Goal: Find specific page/section: Locate a particular part of the current website

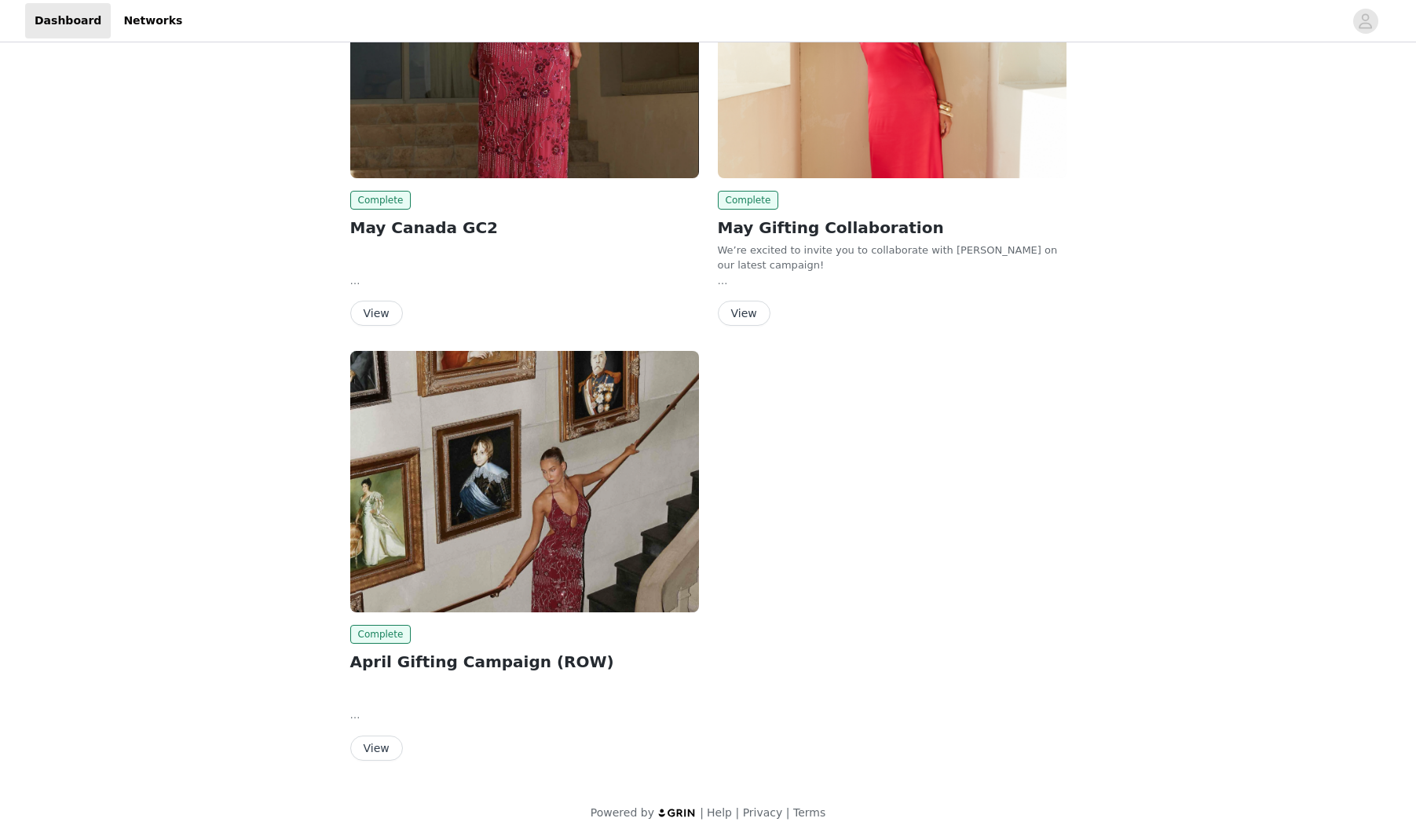
scroll to position [1556, 0]
click at [392, 746] on button "View" at bounding box center [376, 748] width 52 height 25
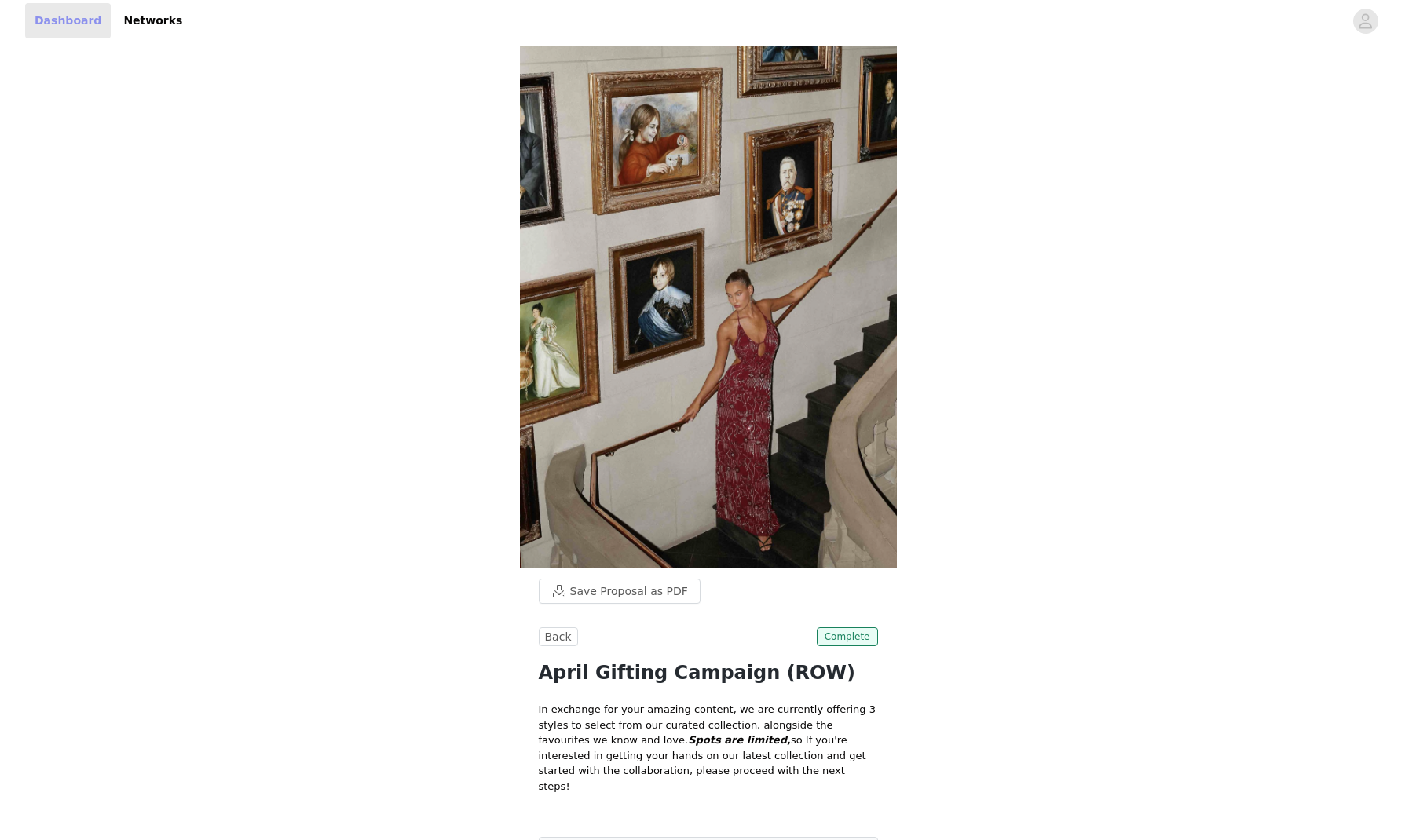
click at [76, 17] on link "Dashboard" at bounding box center [68, 20] width 86 height 35
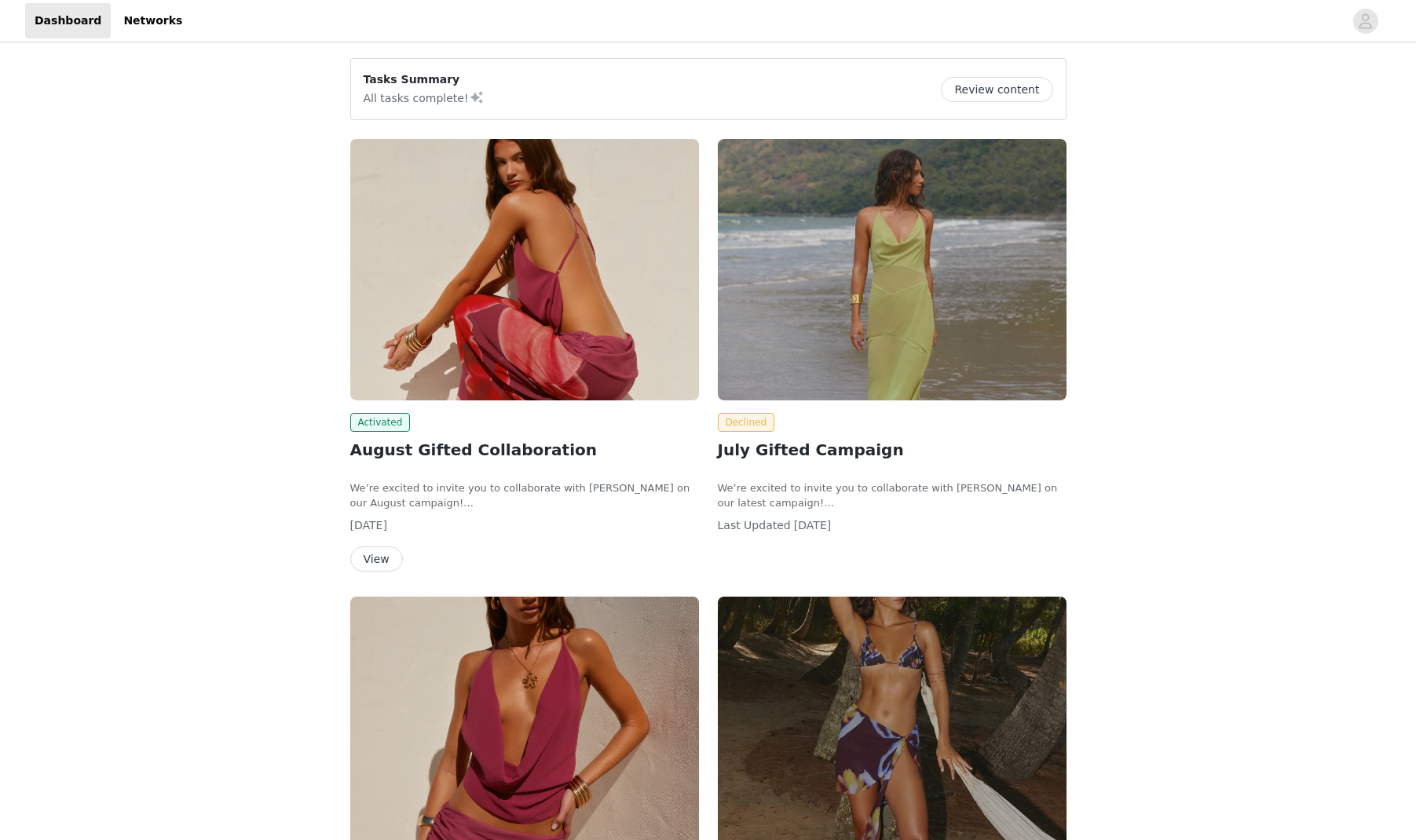
click at [543, 222] on img at bounding box center [524, 270] width 348 height 262
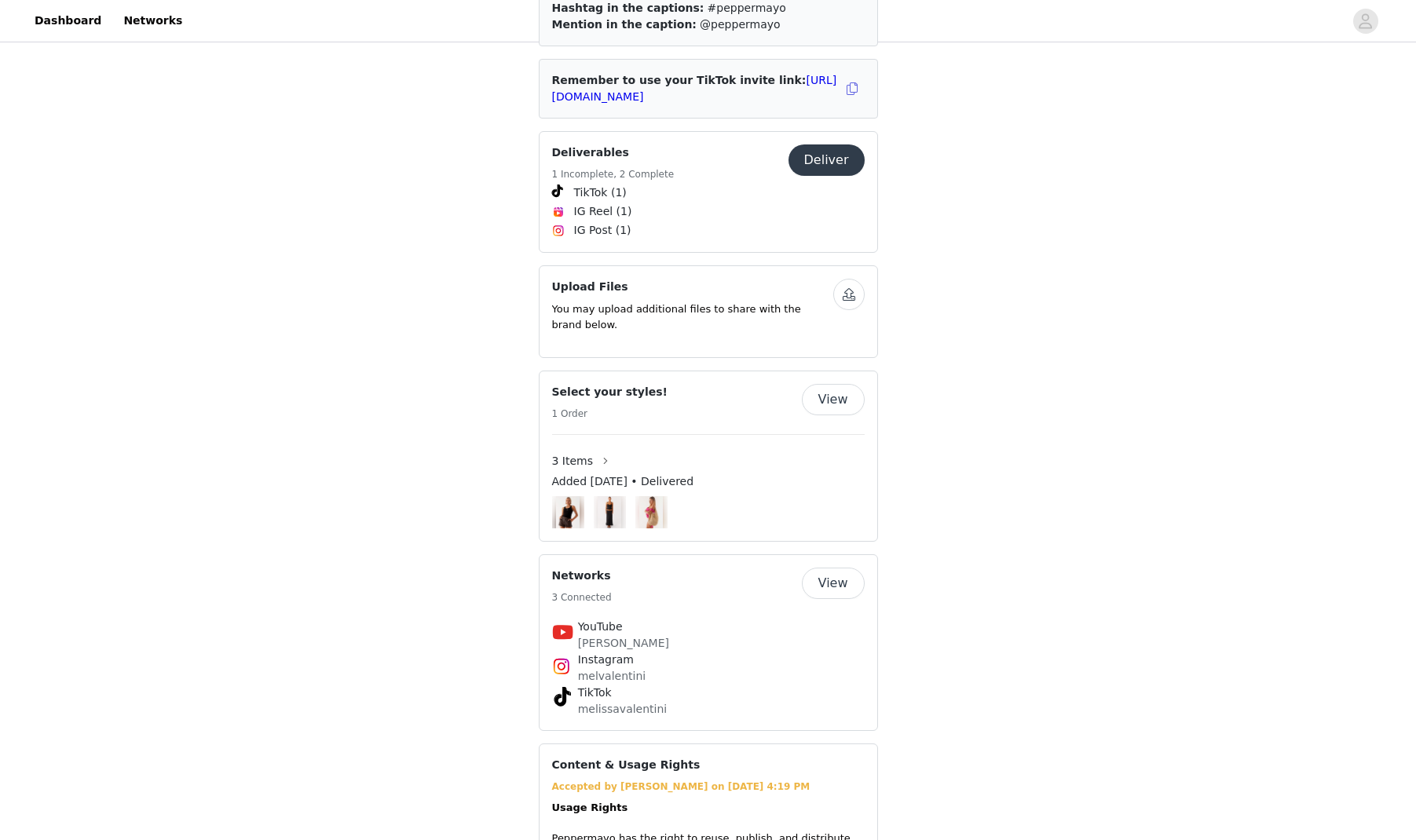
scroll to position [856, 0]
